Goal: Task Accomplishment & Management: Manage account settings

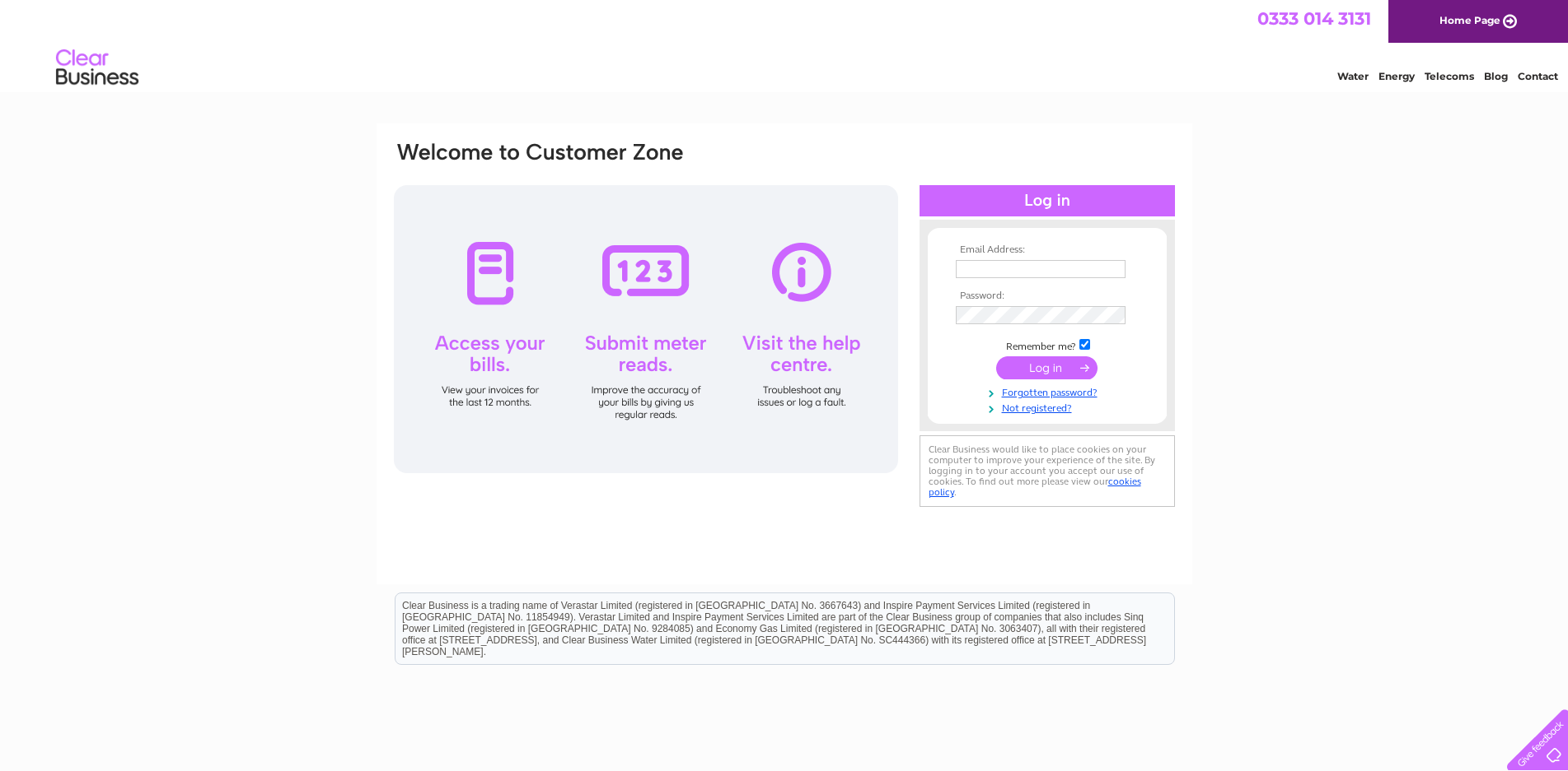
type input "[EMAIL_ADDRESS][DOMAIN_NAME]"
click at [1025, 370] on input "submit" at bounding box center [1046, 368] width 101 height 23
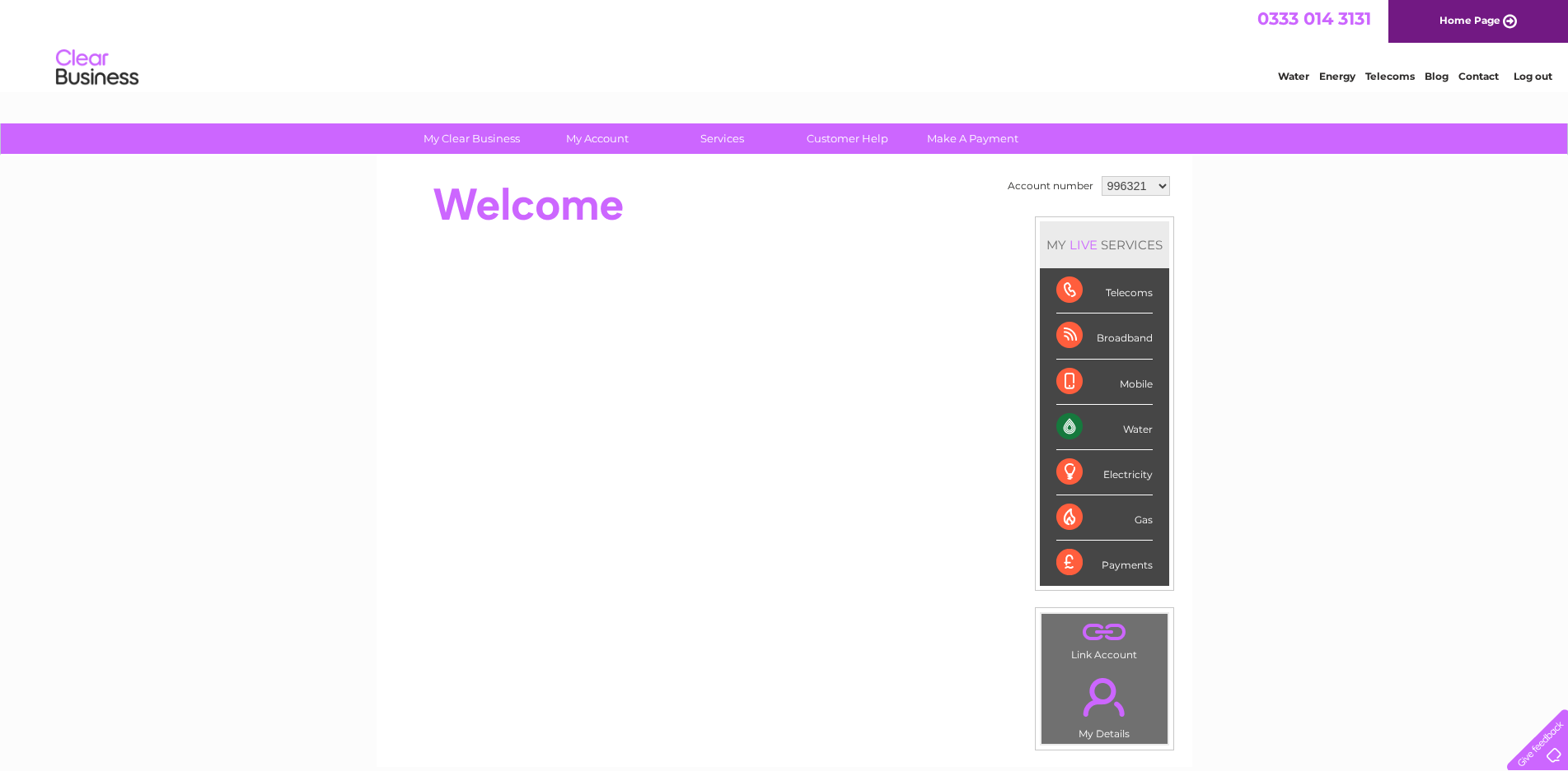
click at [1141, 430] on div "Water" at bounding box center [1104, 427] width 96 height 45
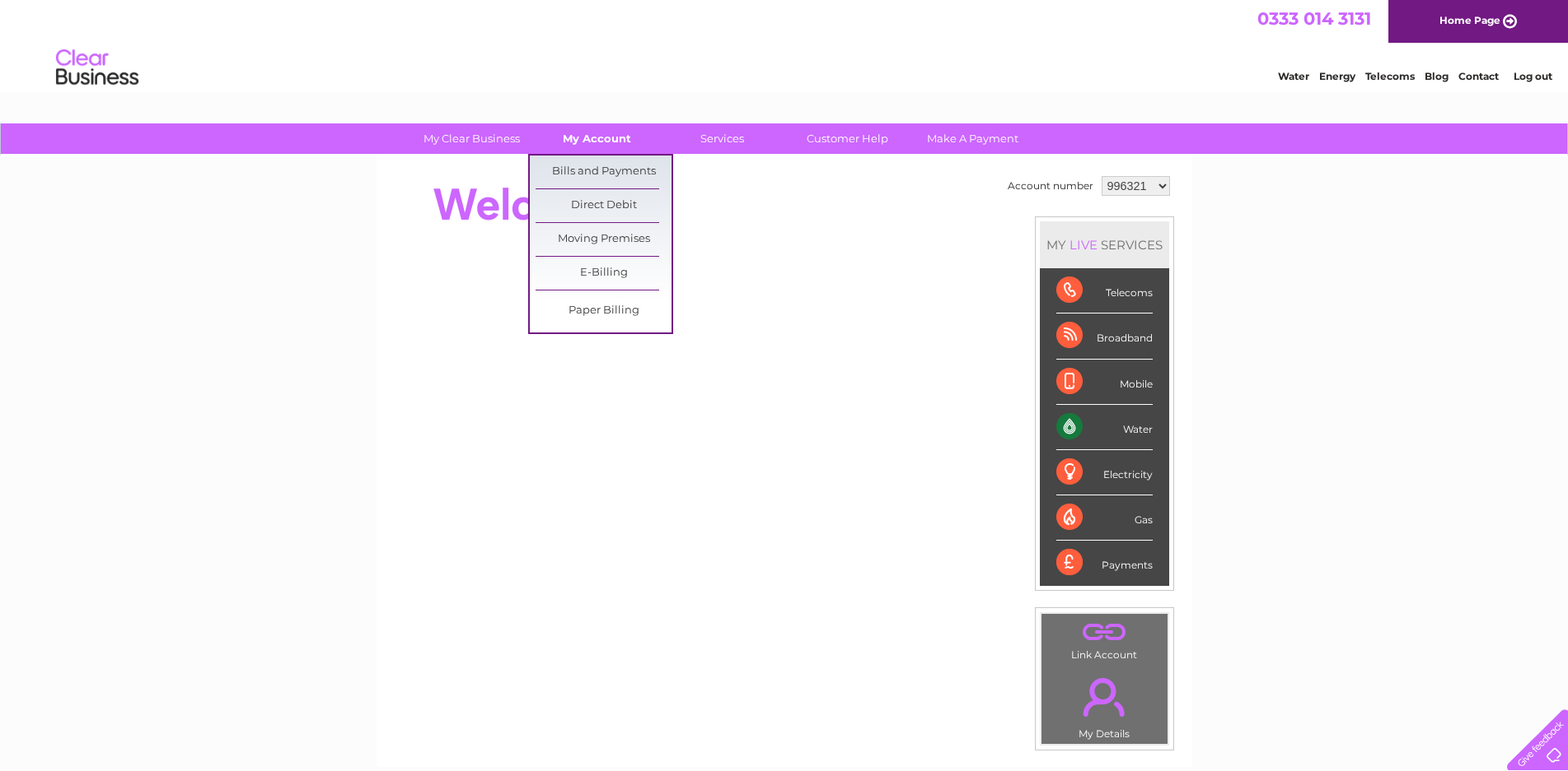
click at [583, 140] on link "My Account" at bounding box center [596, 139] width 136 height 31
click at [593, 165] on link "Bills and Payments" at bounding box center [603, 171] width 136 height 33
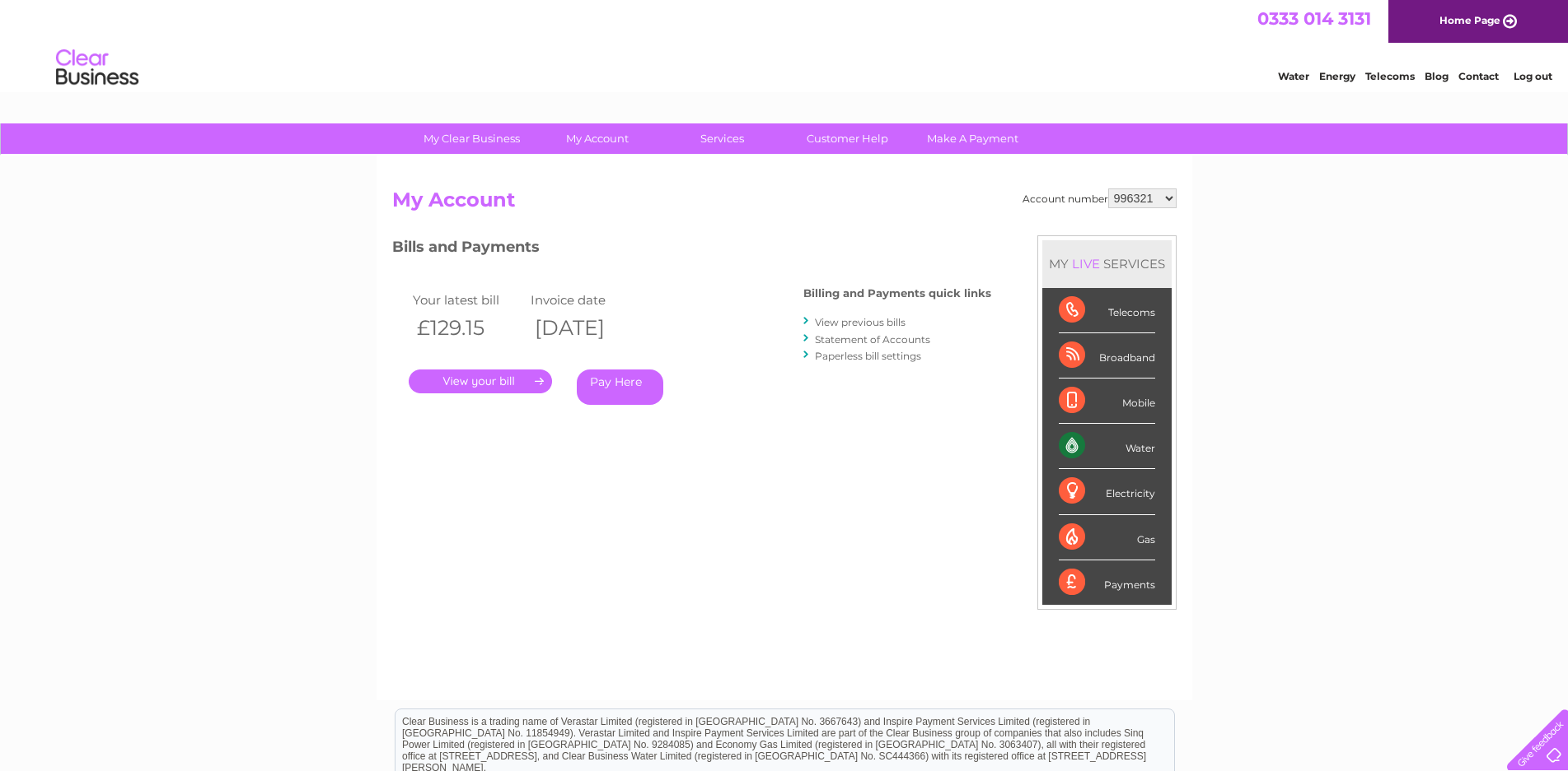
click at [446, 385] on link "." at bounding box center [480, 381] width 144 height 24
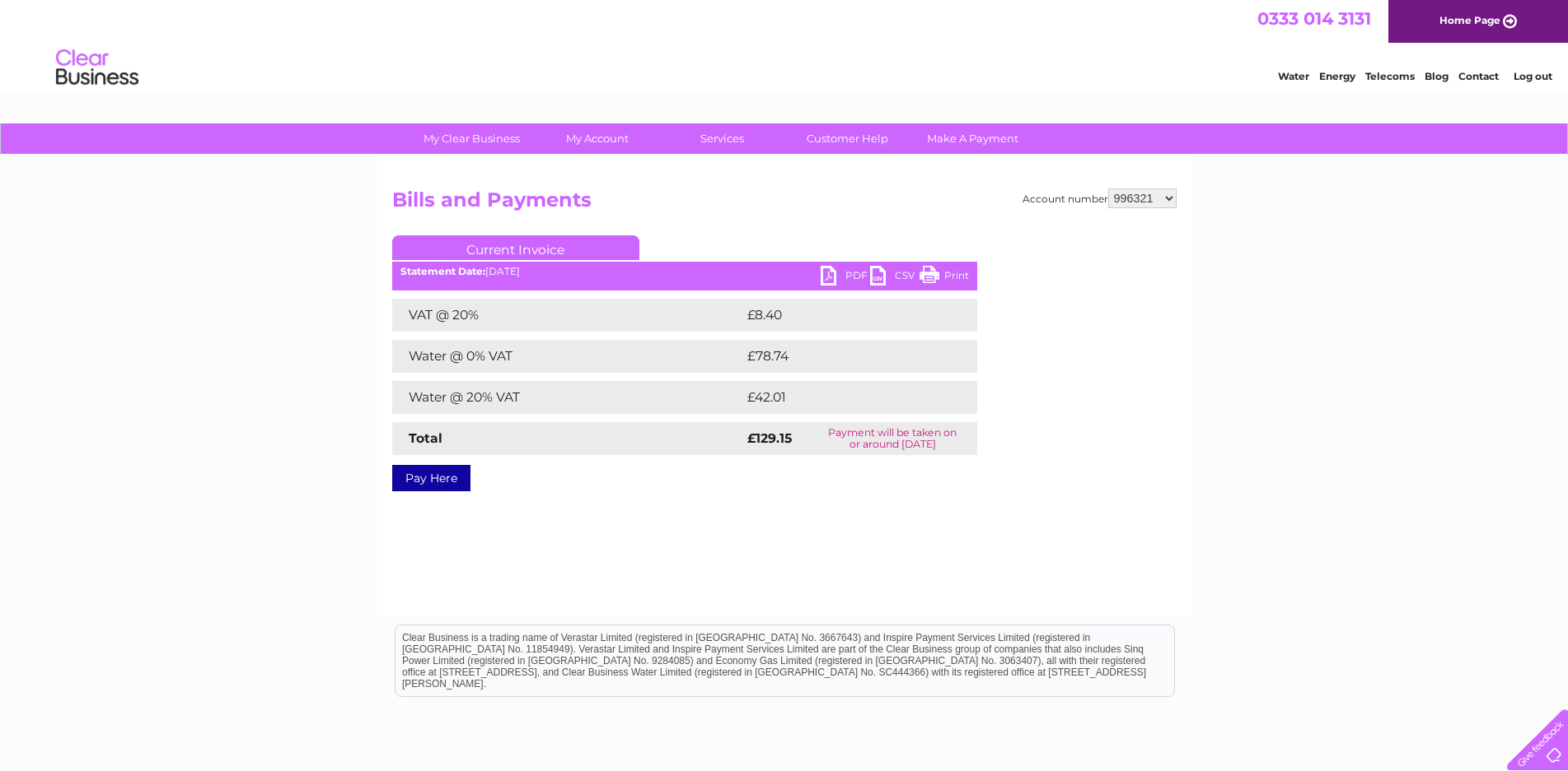
click at [832, 268] on link "PDF" at bounding box center [845, 277] width 49 height 24
click at [1166, 197] on select "996321 3025703" at bounding box center [1142, 198] width 68 height 20
select select "3025703"
click at [1108, 188] on select "996321 3025703" at bounding box center [1142, 198] width 68 height 20
click at [835, 276] on link "PDF" at bounding box center [845, 277] width 49 height 24
